Goal: Task Accomplishment & Management: Manage account settings

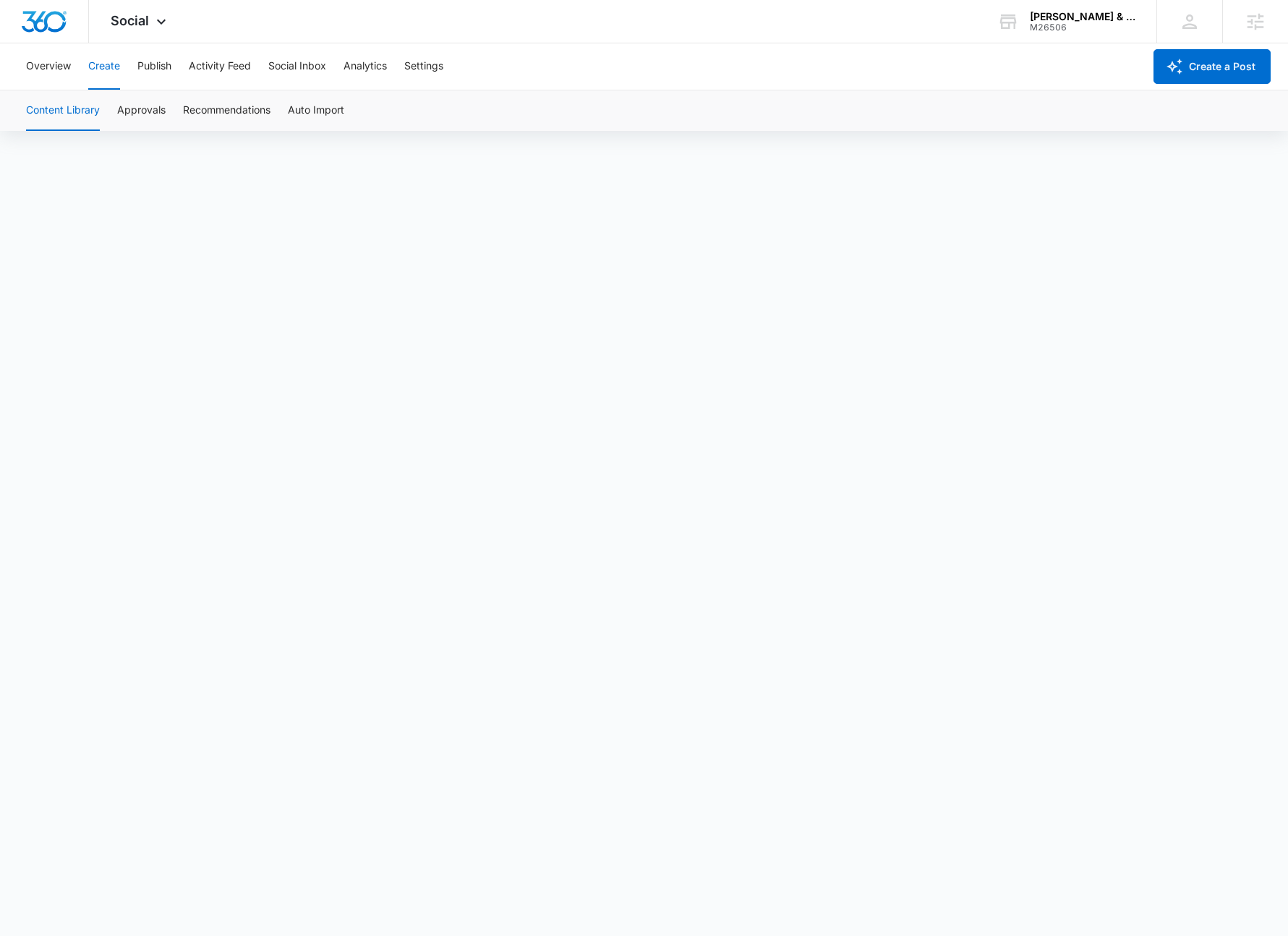
scroll to position [10, 0]
click at [155, 109] on button "Approvals" at bounding box center [141, 111] width 49 height 41
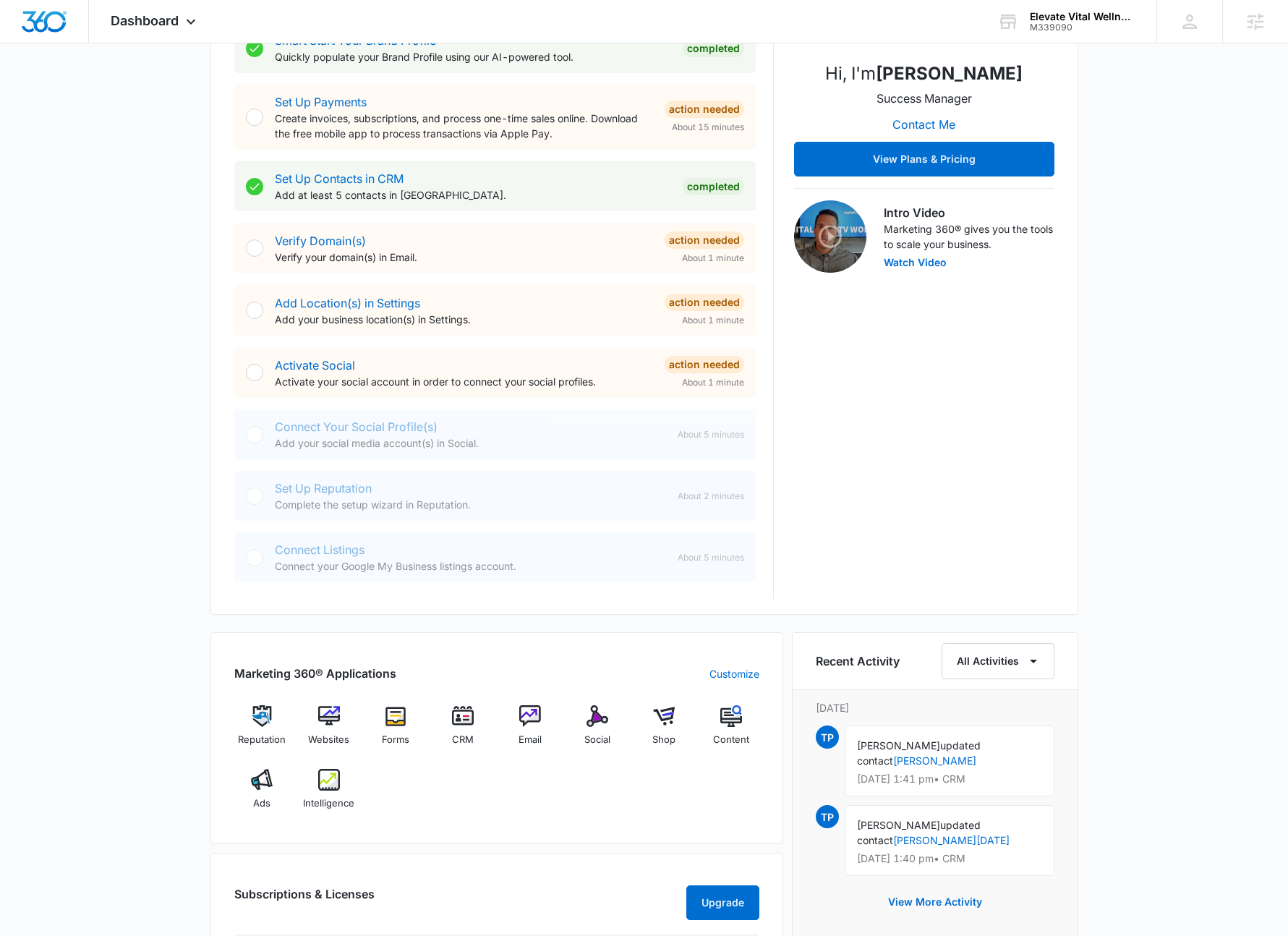
scroll to position [666, 0]
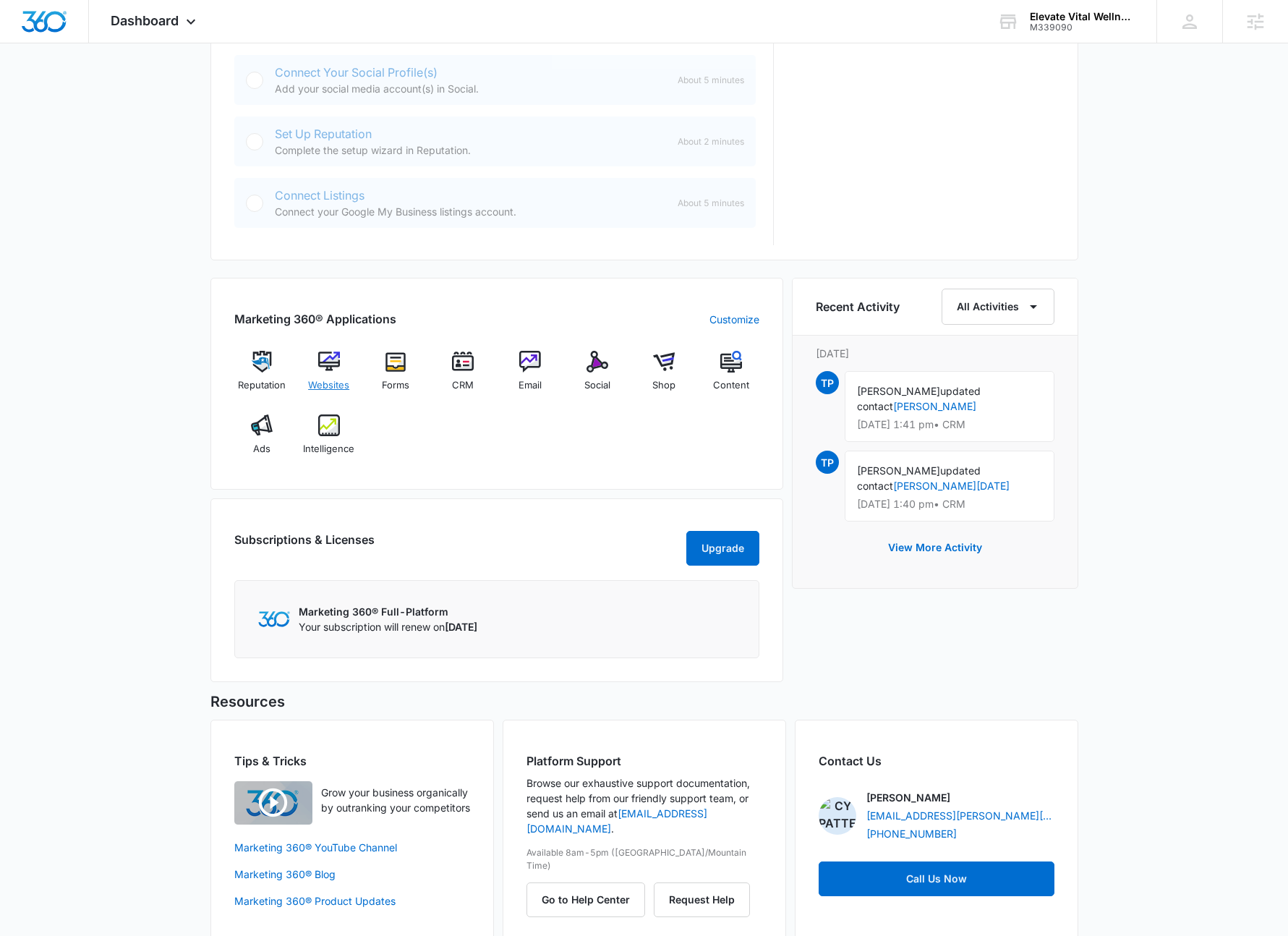
click at [329, 364] on img at bounding box center [329, 362] width 22 height 22
